Goal: Navigation & Orientation: Find specific page/section

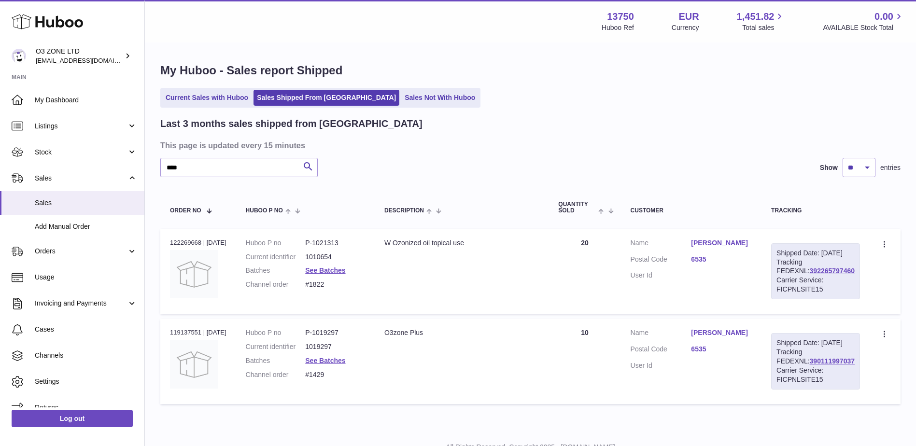
click at [56, 22] on use at bounding box center [47, 21] width 71 height 15
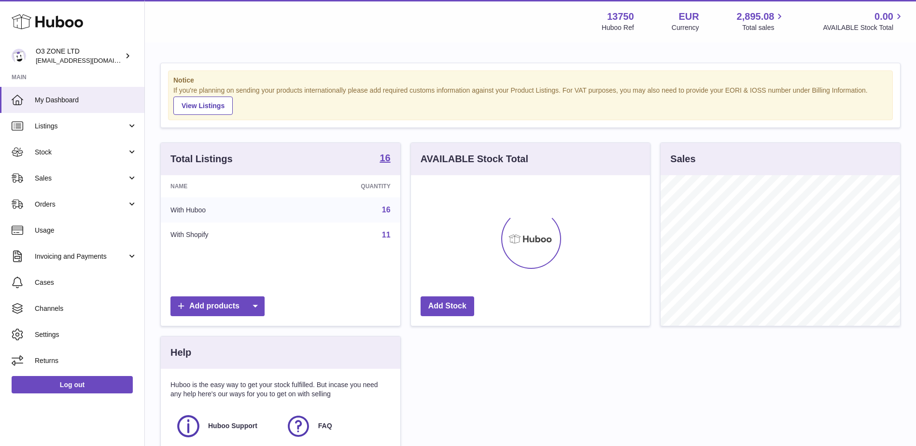
scroll to position [151, 239]
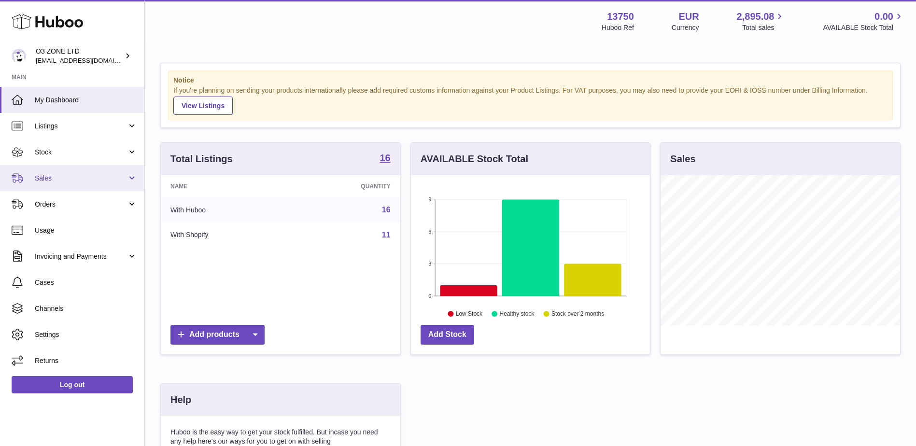
click at [72, 185] on link "Sales" at bounding box center [72, 178] width 144 height 26
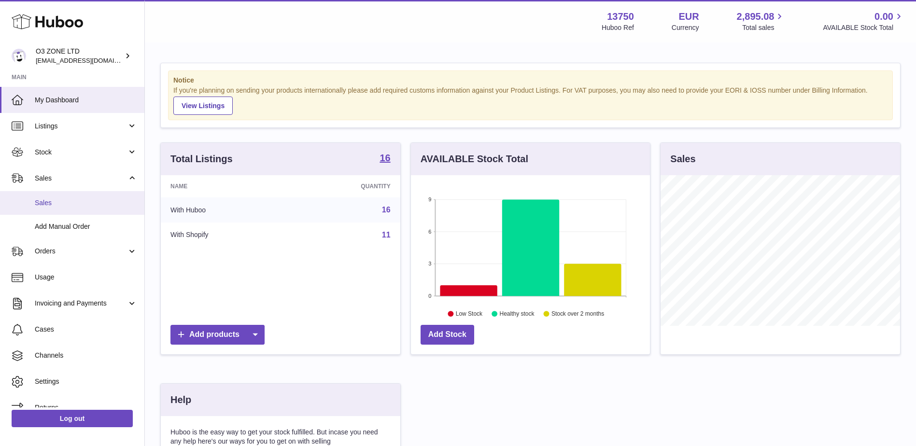
click at [73, 199] on span "Sales" at bounding box center [86, 203] width 102 height 9
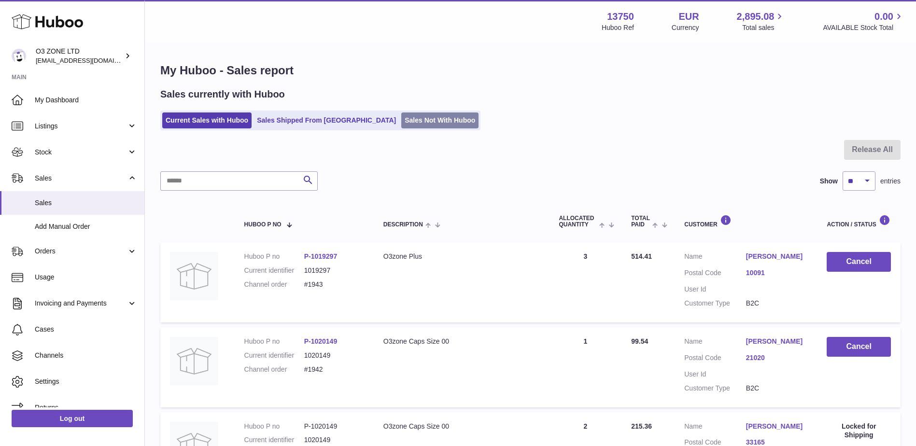
click at [401, 116] on link "Sales Not With Huboo" at bounding box center [439, 121] width 77 height 16
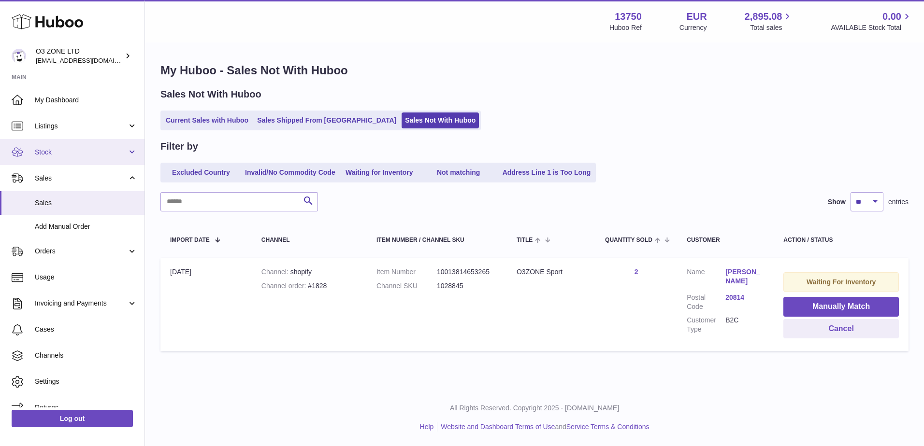
click at [71, 157] on span "Stock" at bounding box center [81, 152] width 92 height 9
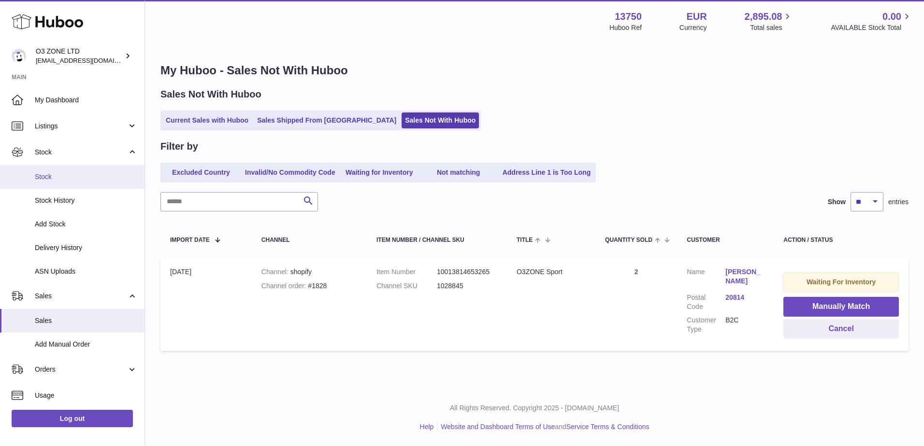
click at [64, 186] on link "Stock" at bounding box center [72, 177] width 144 height 24
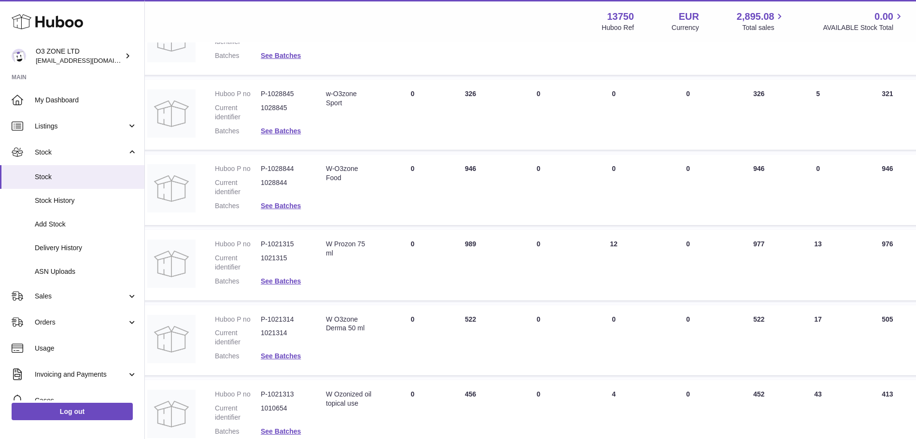
scroll to position [338, 0]
